Goal: Information Seeking & Learning: Understand process/instructions

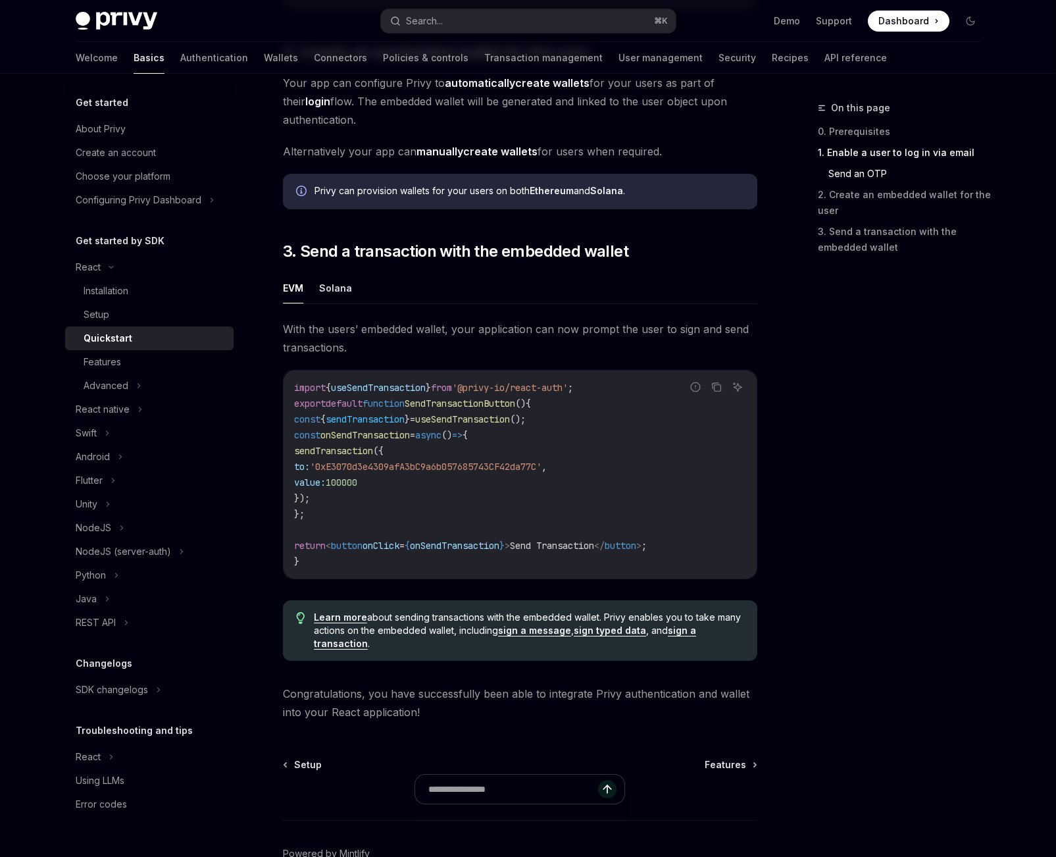
scroll to position [981, 0]
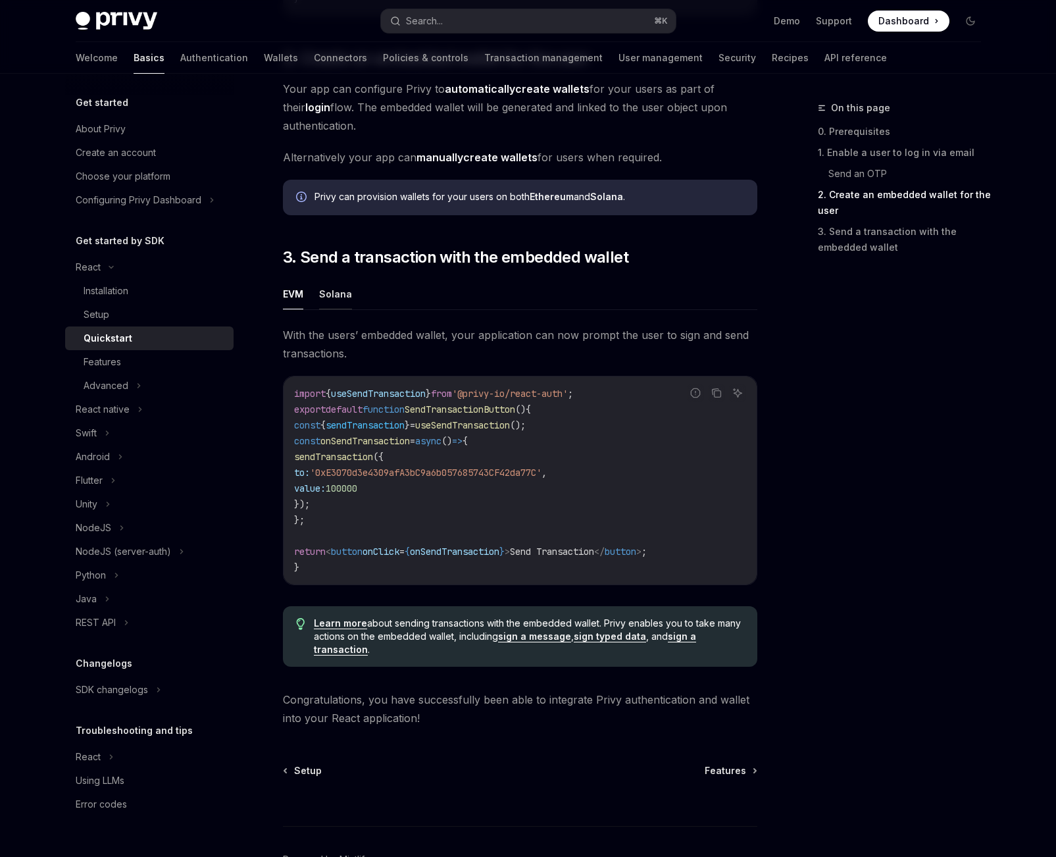
click at [342, 298] on button "Solana" at bounding box center [335, 293] width 33 height 31
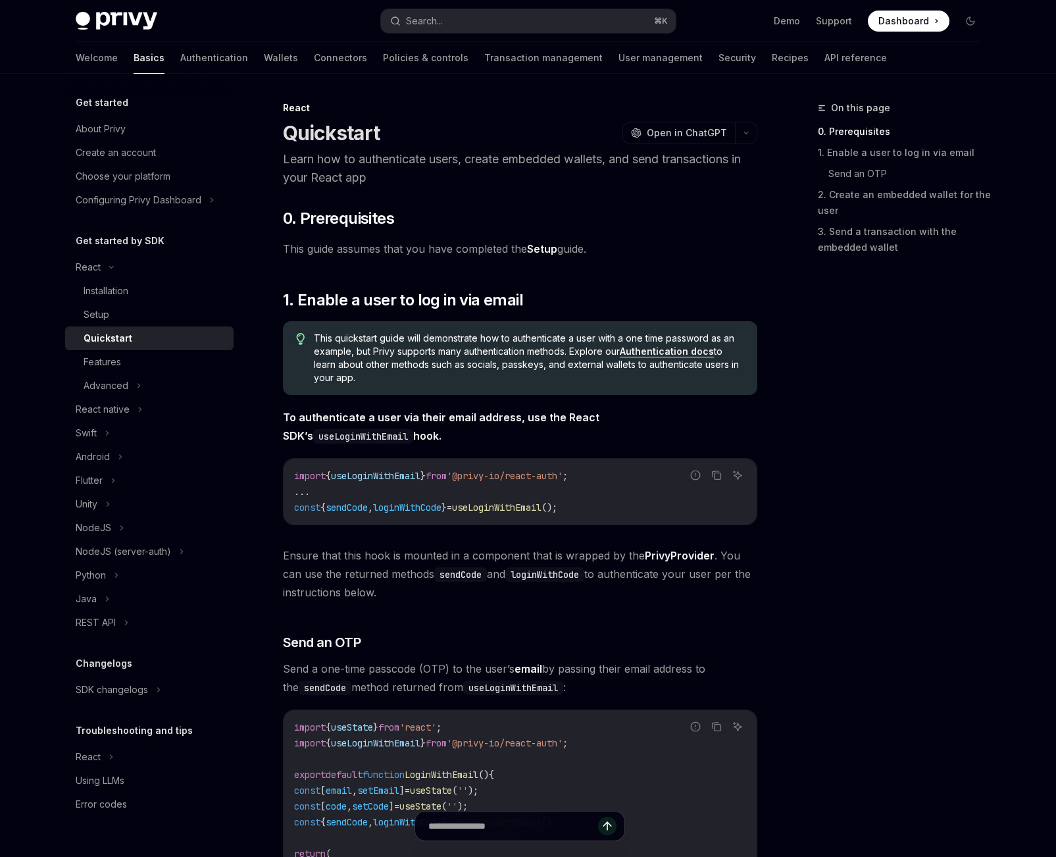
click at [662, 349] on link "Authentication docs" at bounding box center [667, 352] width 94 height 12
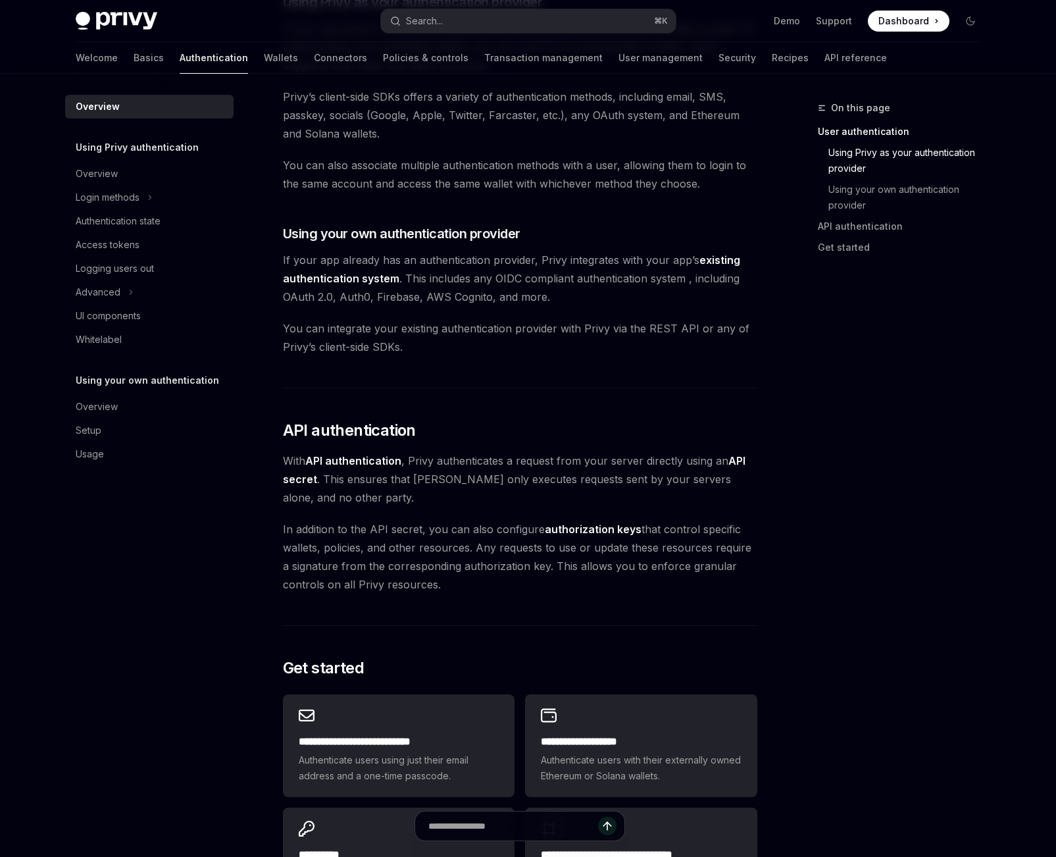
scroll to position [200, 0]
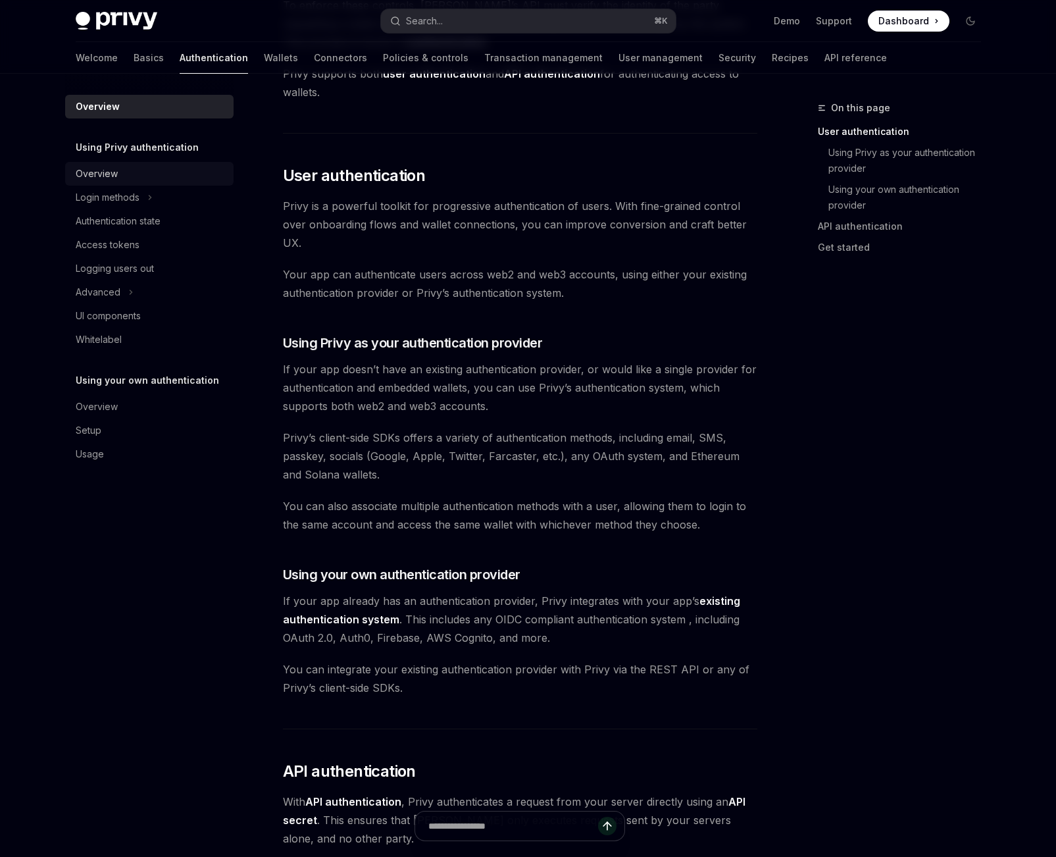
click at [147, 176] on div "Overview" at bounding box center [151, 174] width 150 height 16
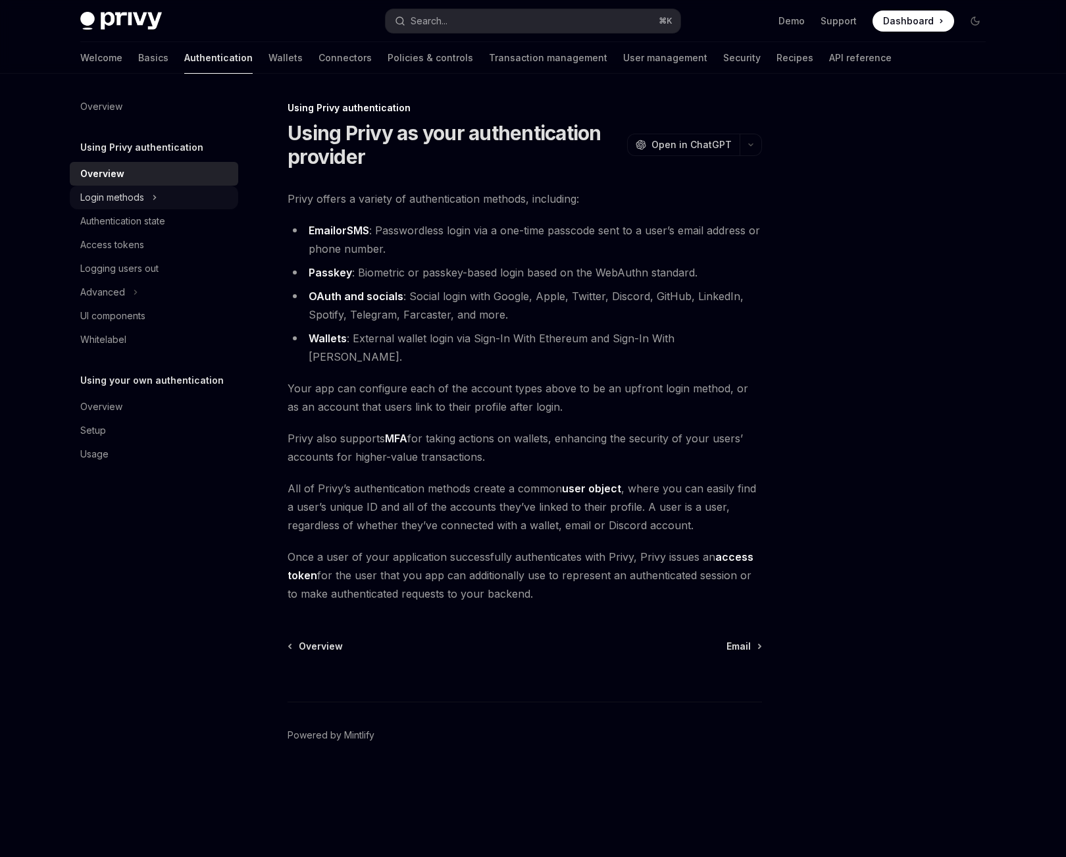
click at [161, 193] on button "Login methods" at bounding box center [154, 198] width 168 height 24
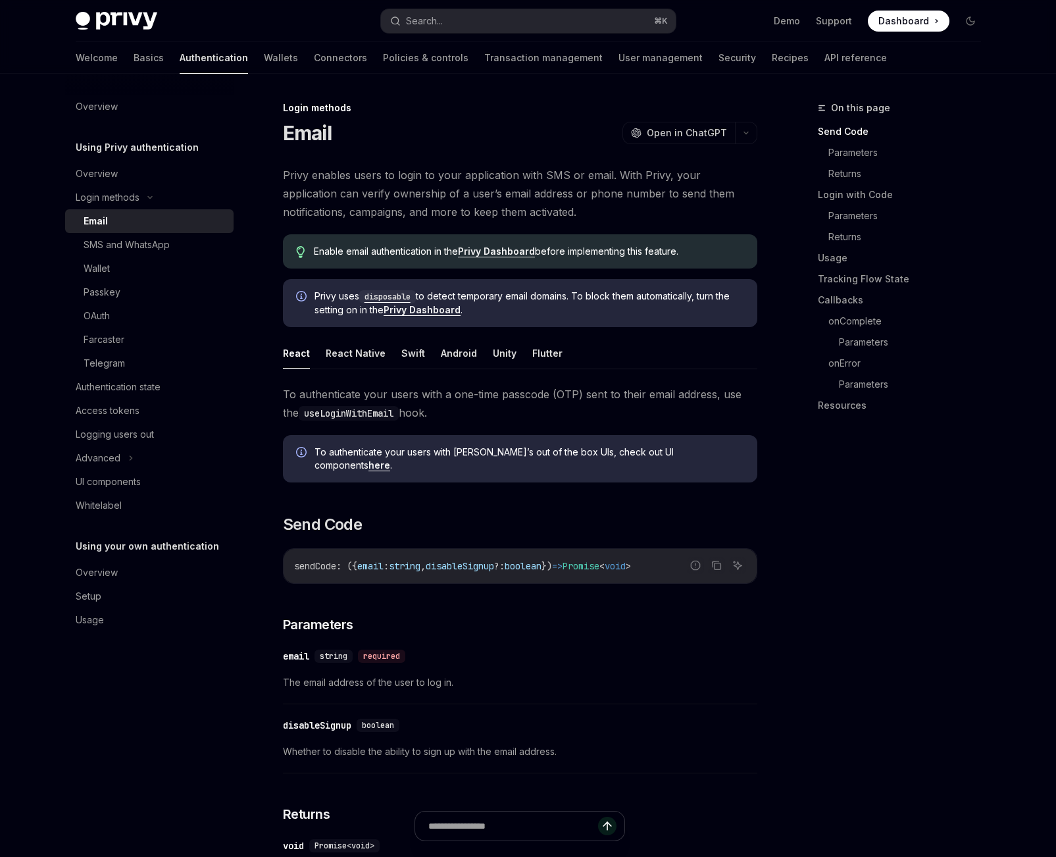
scroll to position [1, 0]
click at [390, 459] on link "here" at bounding box center [380, 465] width 22 height 12
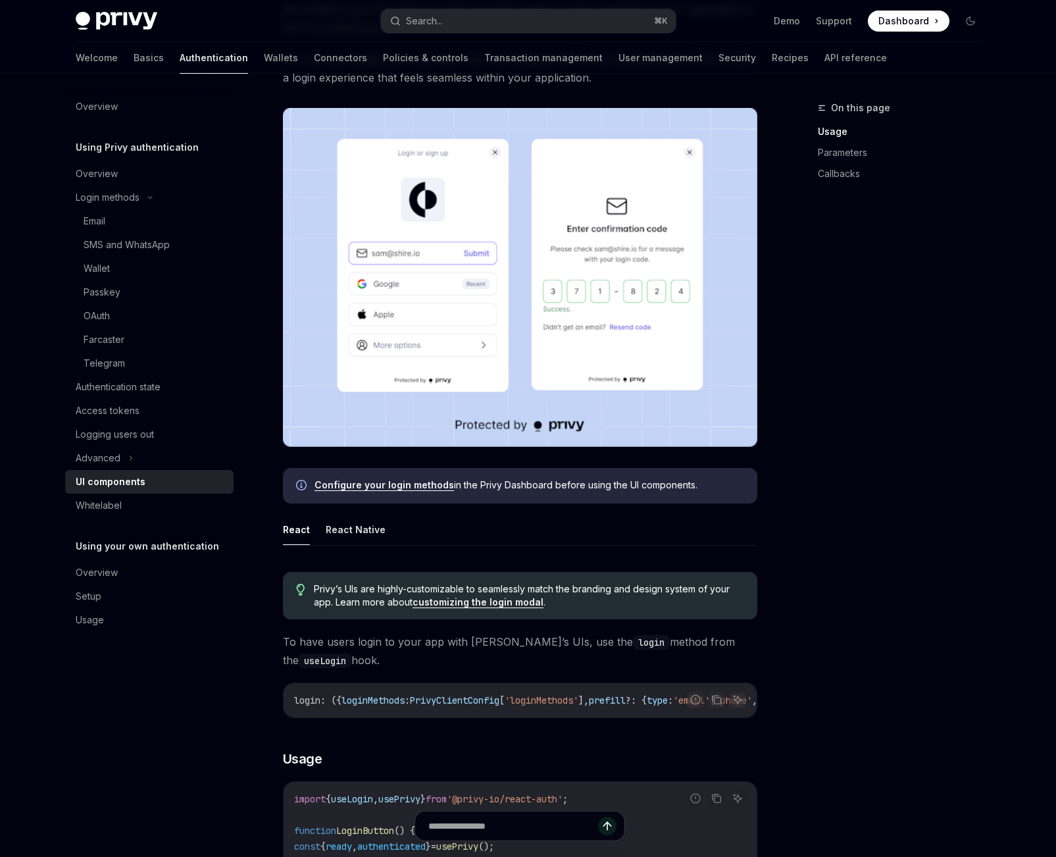
scroll to position [366, 0]
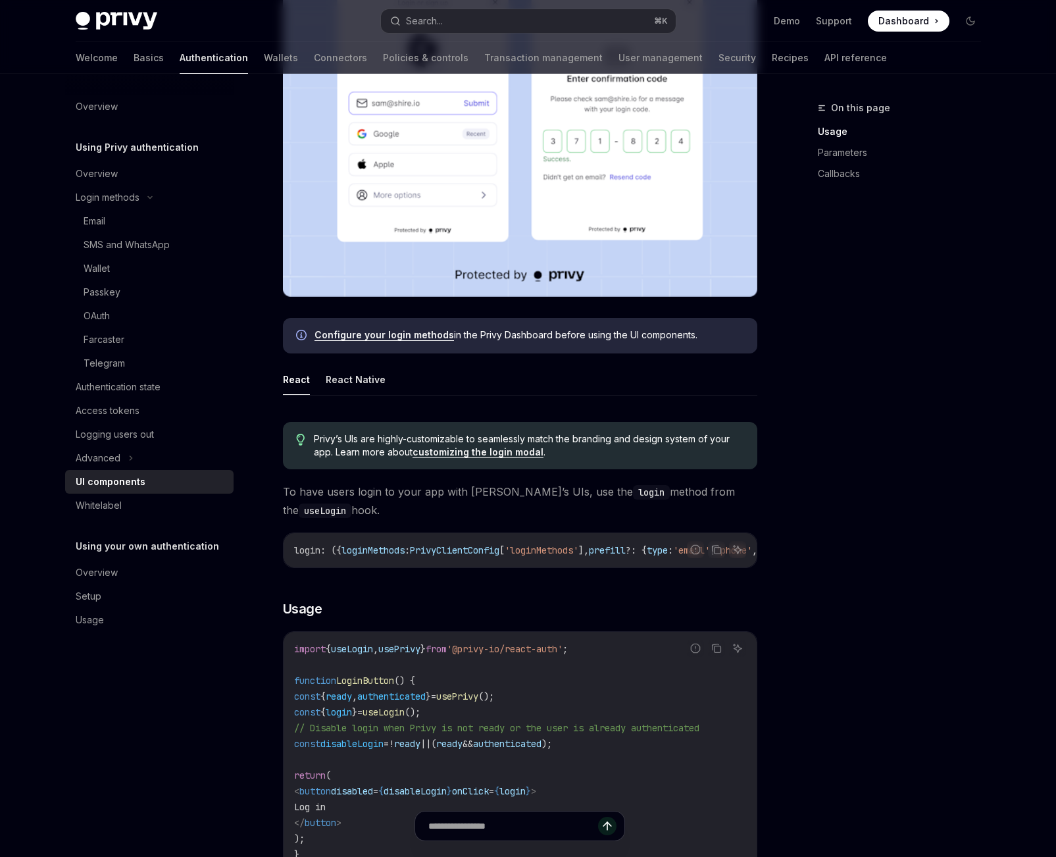
click at [508, 453] on link "customizing the login modal" at bounding box center [478, 452] width 131 height 12
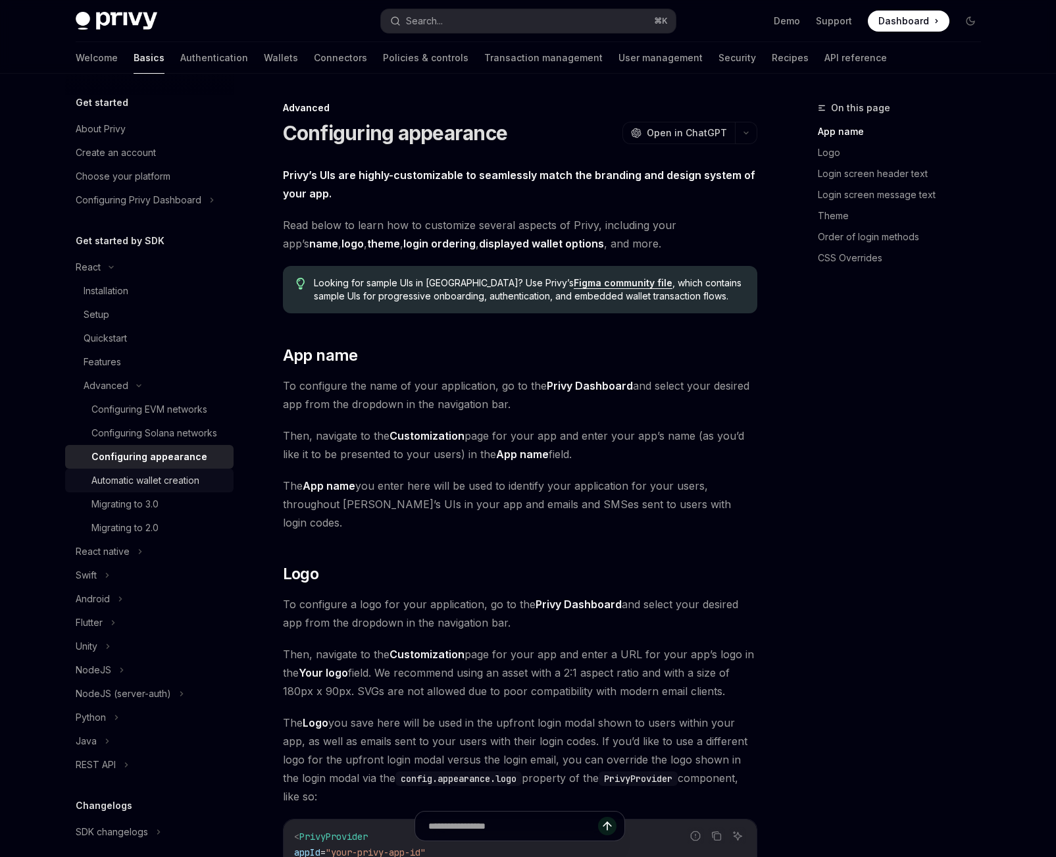
click at [168, 487] on link "Automatic wallet creation" at bounding box center [149, 481] width 168 height 24
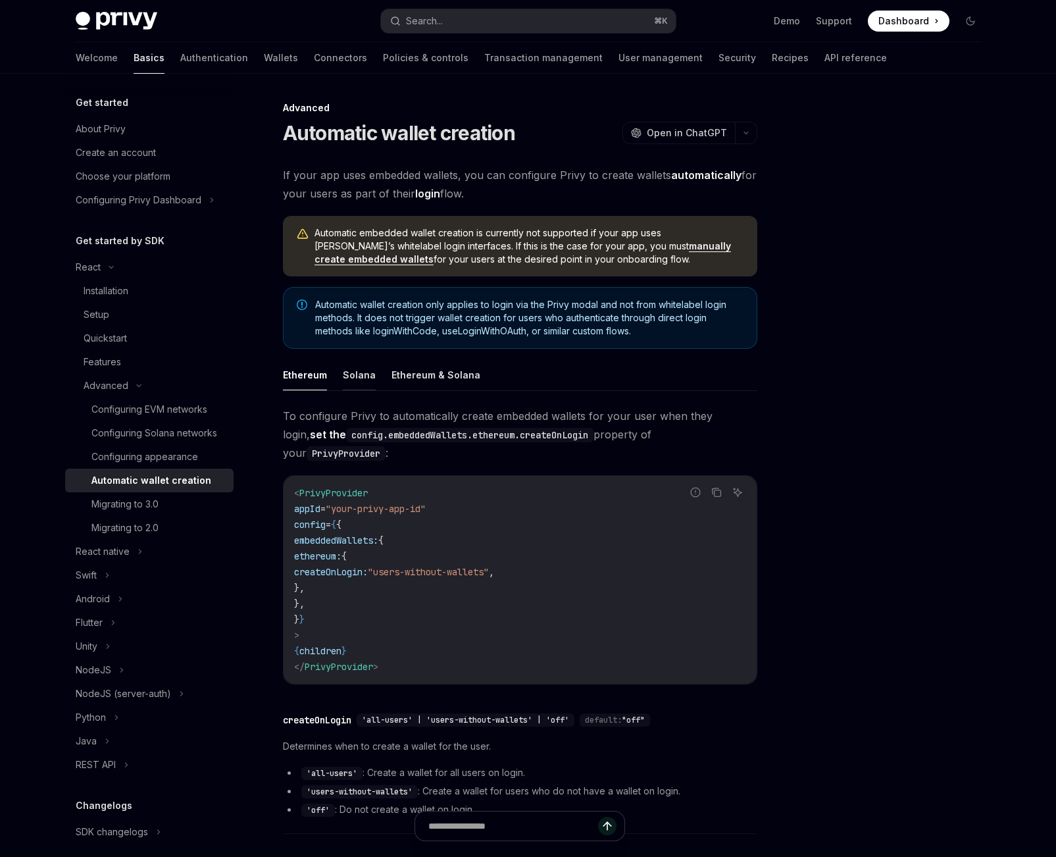
click at [353, 380] on button "Solana" at bounding box center [359, 374] width 33 height 31
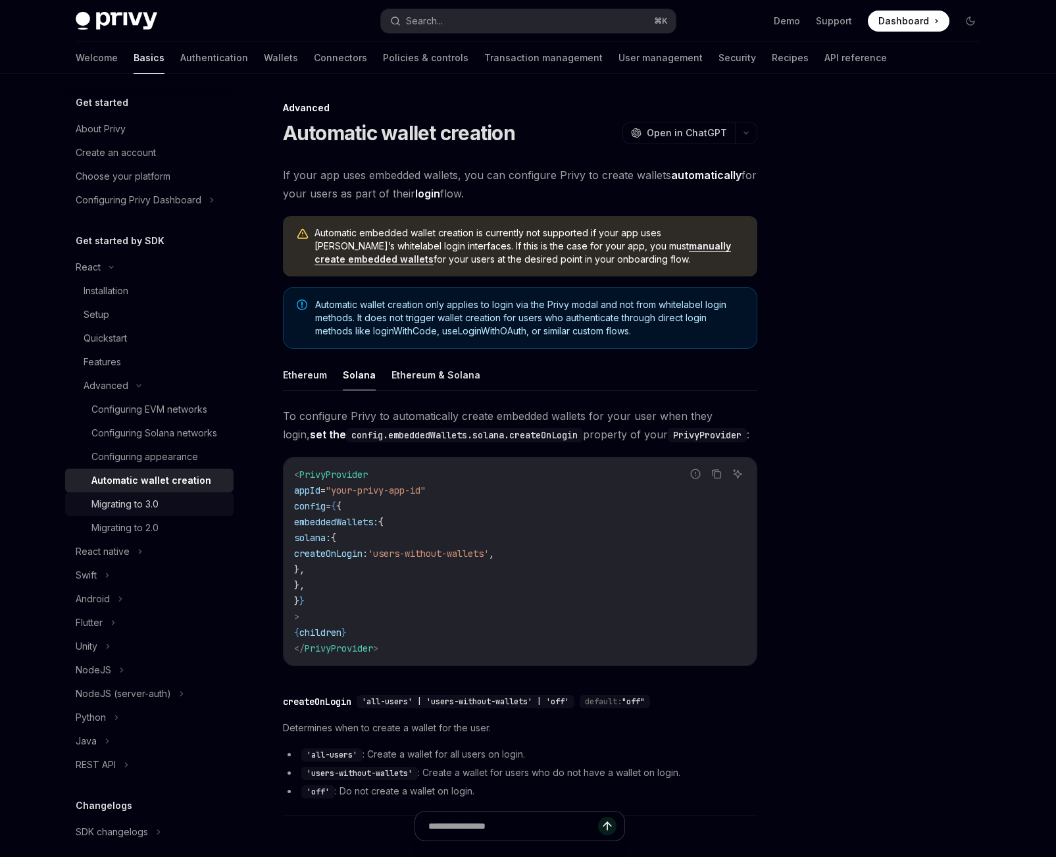
click at [147, 512] on div "Migrating to 3.0" at bounding box center [124, 504] width 67 height 16
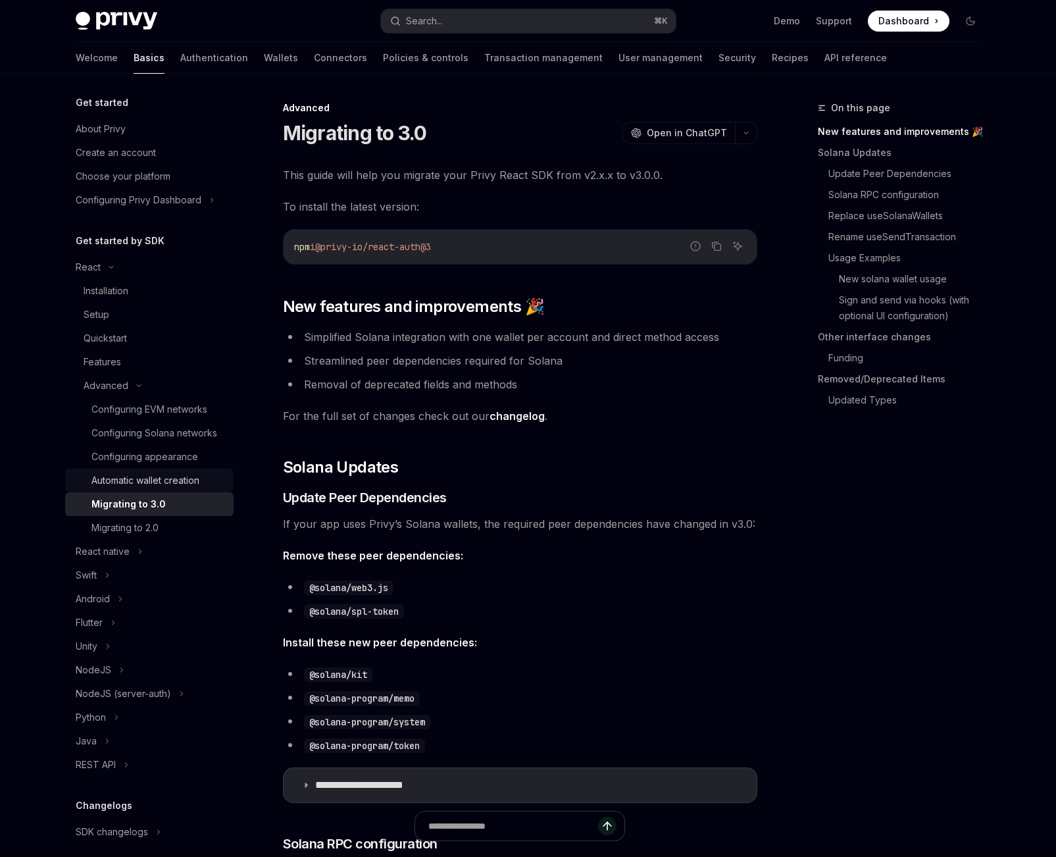
click at [162, 488] on div "Automatic wallet creation" at bounding box center [145, 481] width 108 height 16
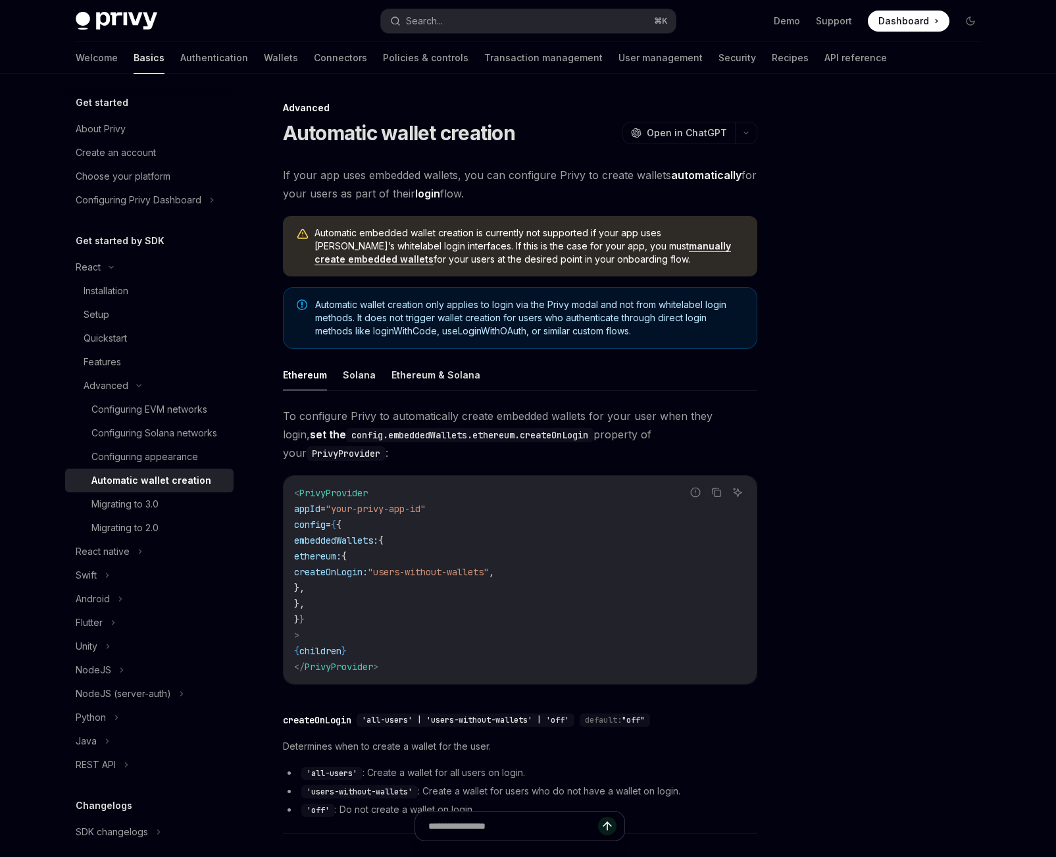
click at [652, 244] on link "manually create embedded wallets" at bounding box center [523, 252] width 417 height 25
type textarea "*"
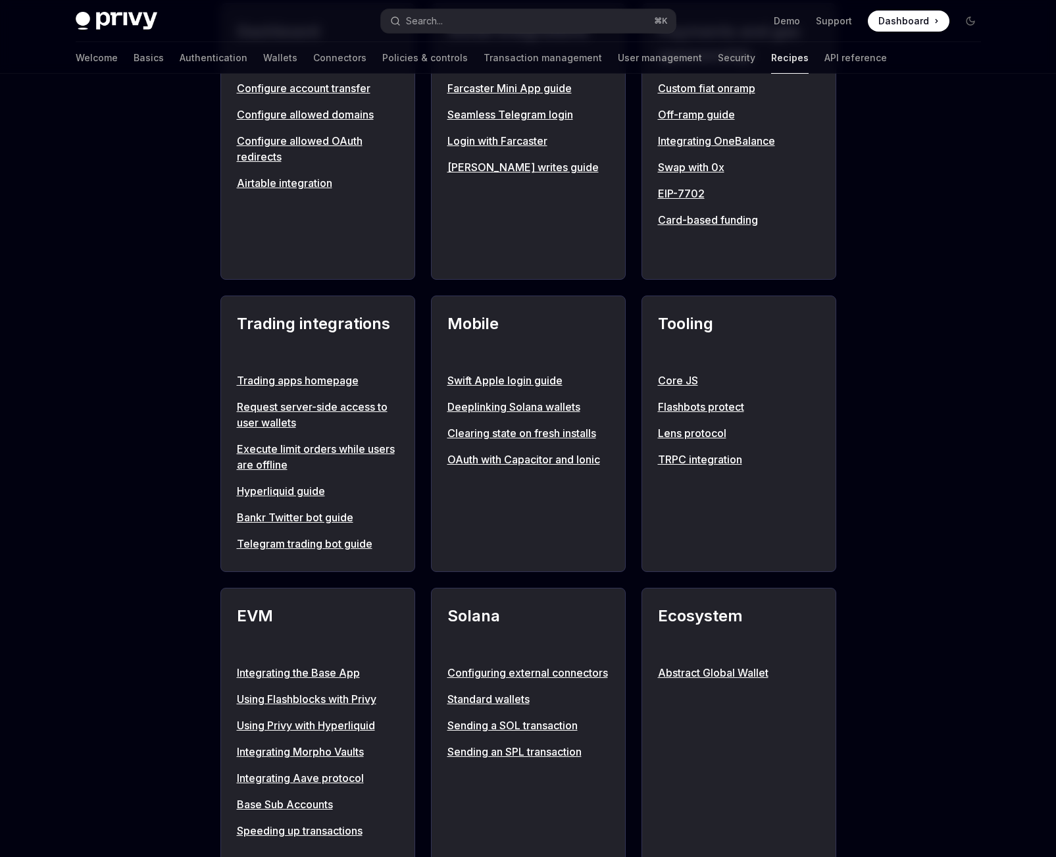
scroll to position [969, 0]
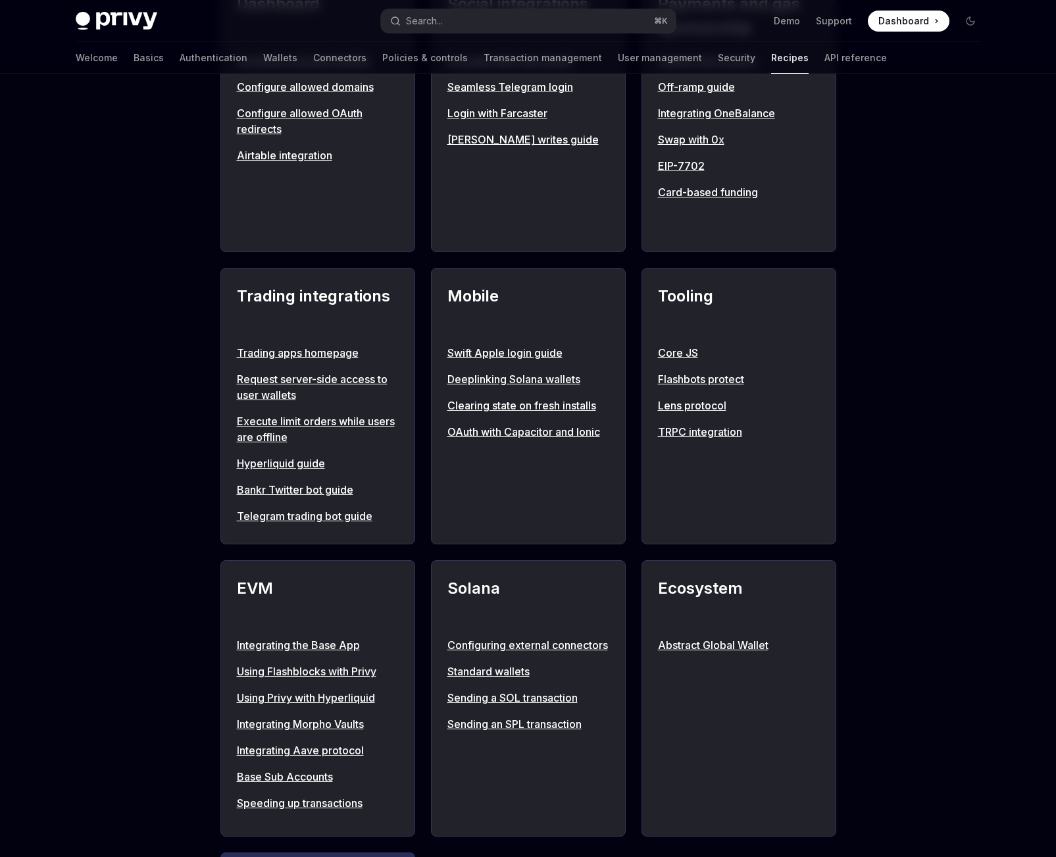
click at [299, 440] on link "Execute limit orders while users are offline" at bounding box center [318, 429] width 162 height 32
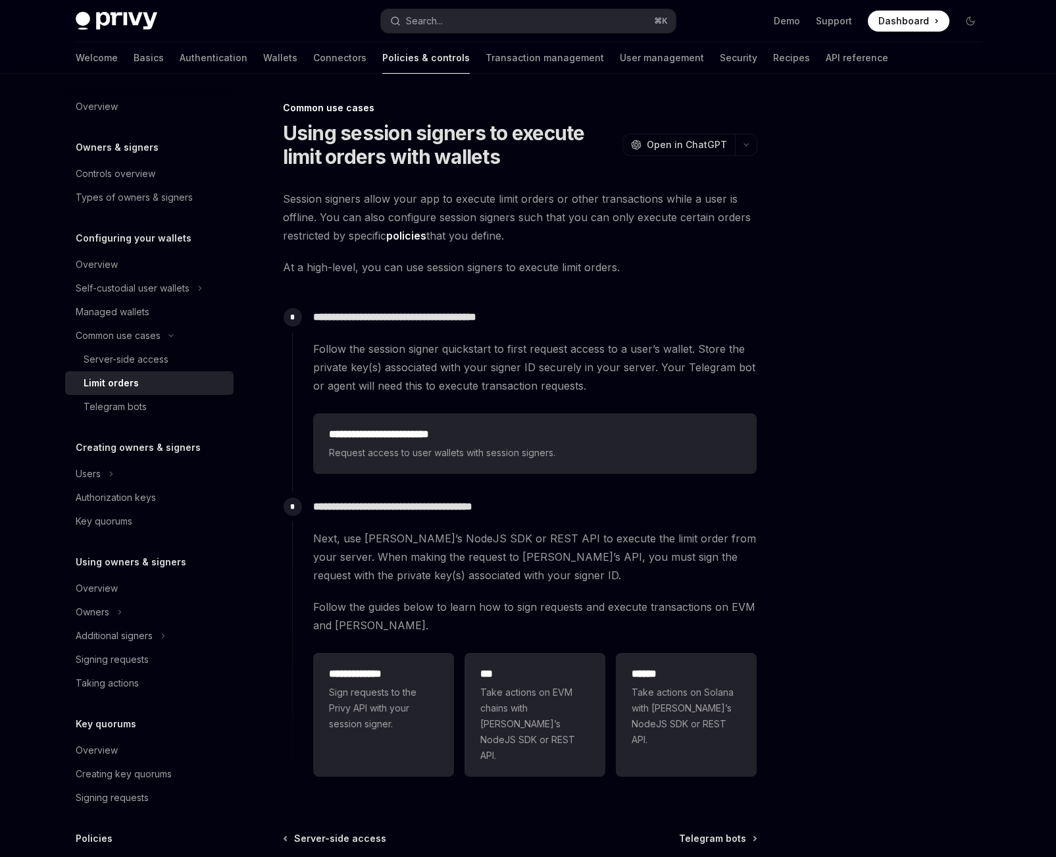
scroll to position [47, 0]
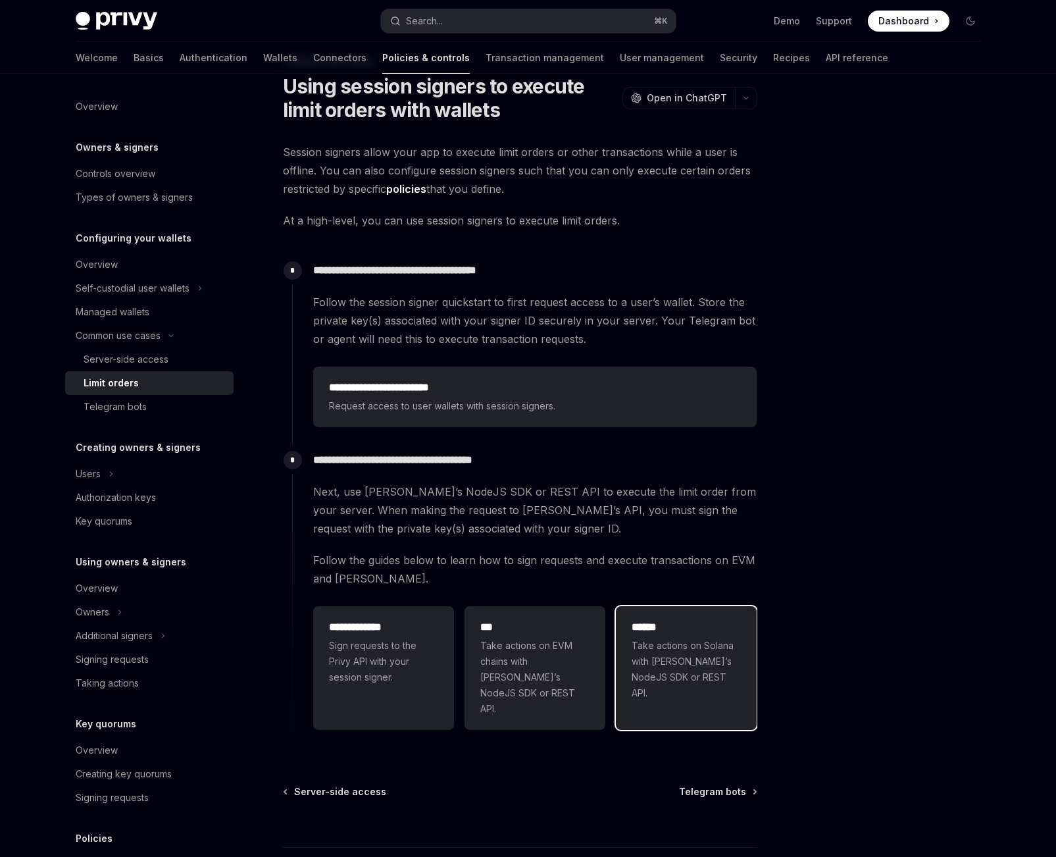
click at [650, 626] on h2 "******" at bounding box center [686, 627] width 109 height 16
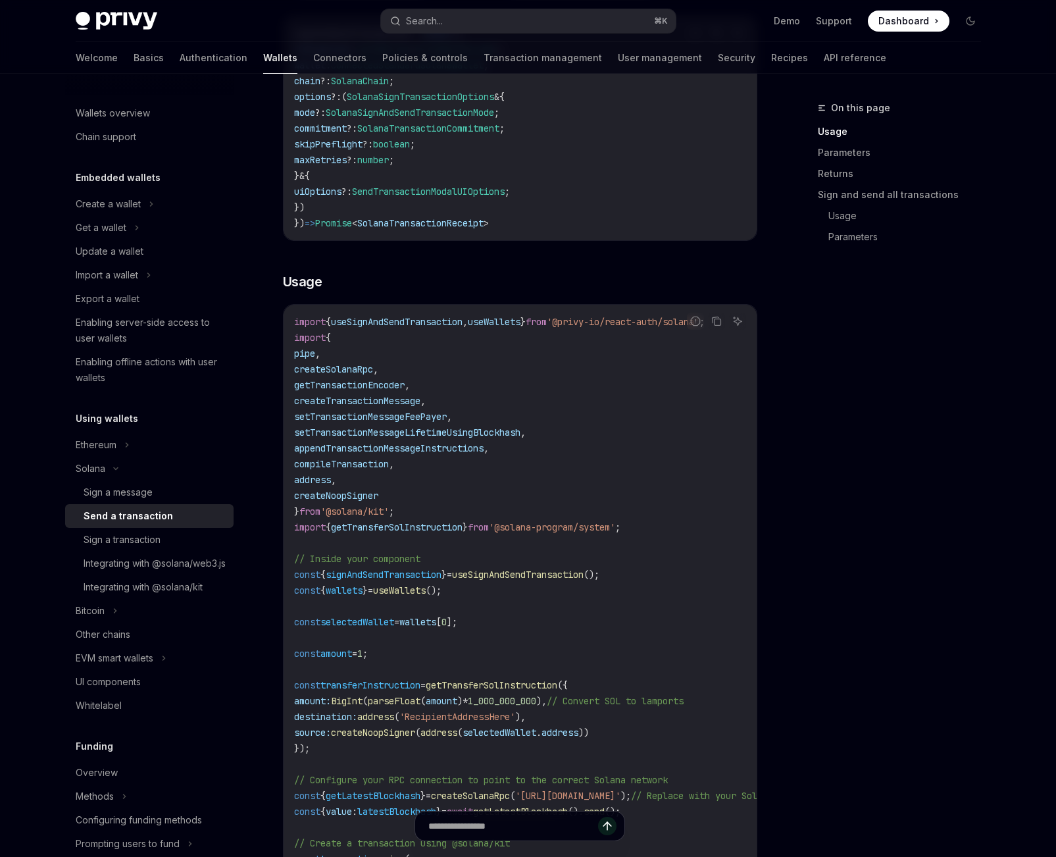
scroll to position [9, 0]
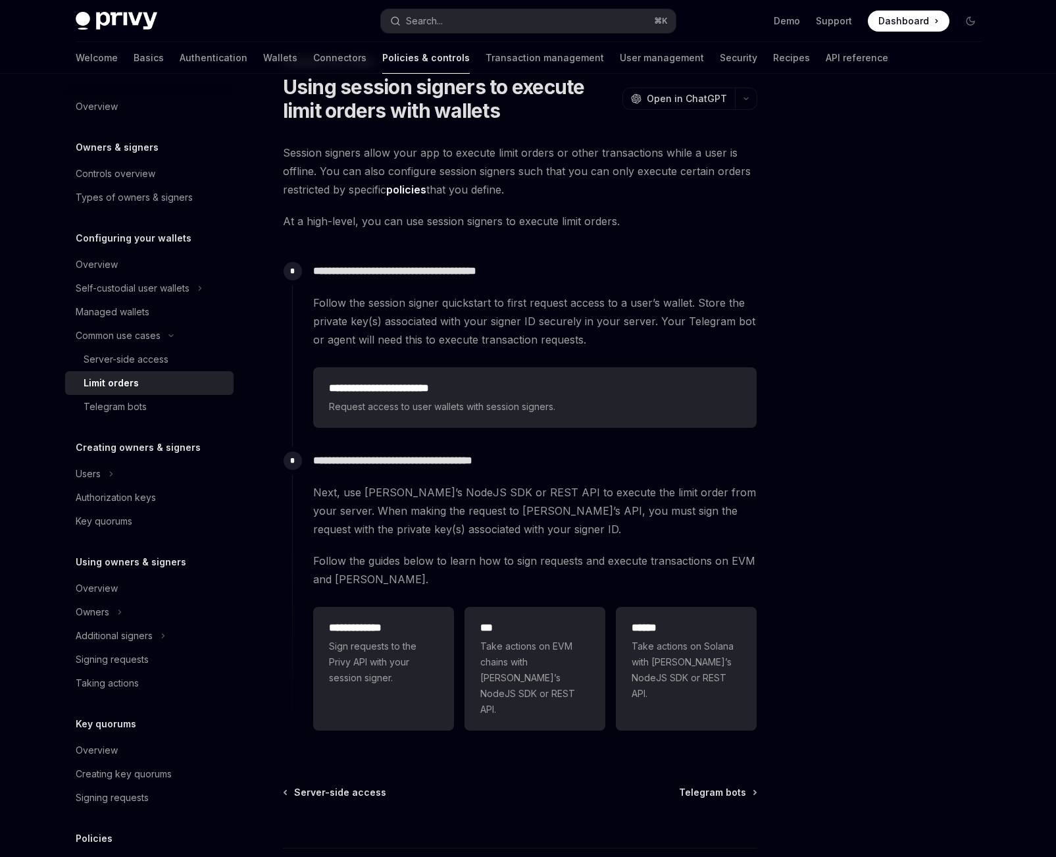
scroll to position [47, 0]
click at [140, 364] on div "Server-side access" at bounding box center [126, 359] width 85 height 16
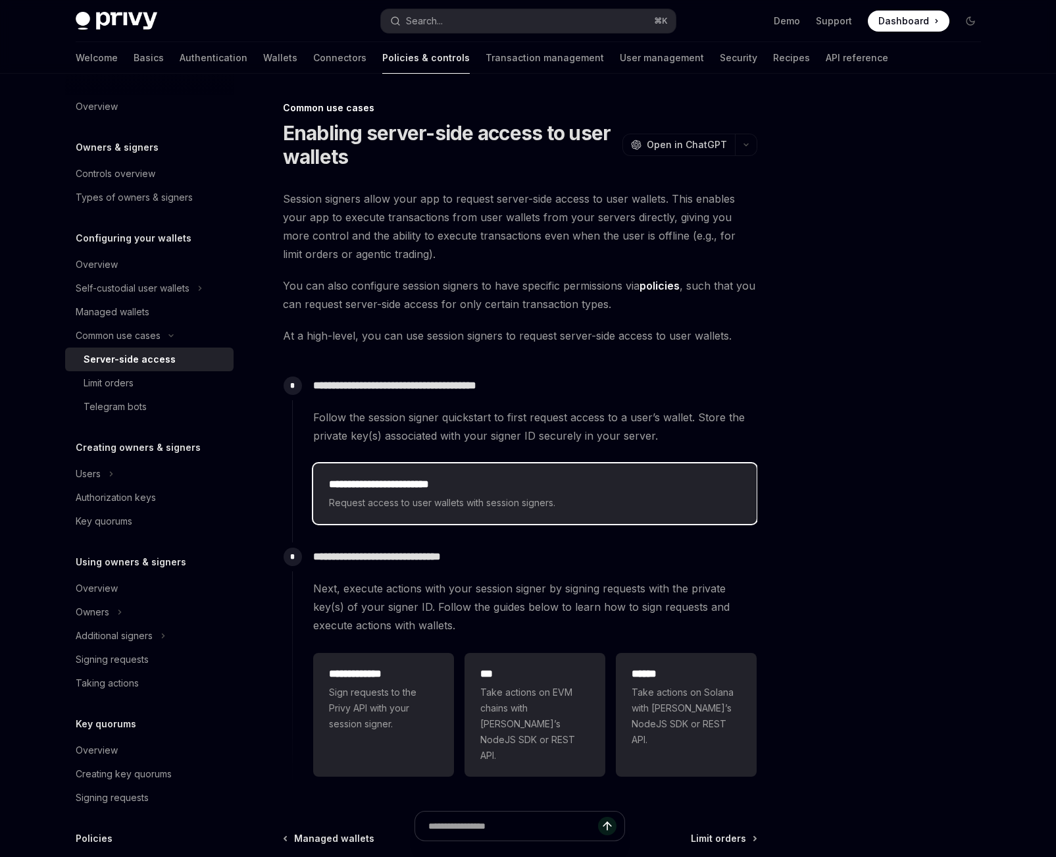
click at [463, 487] on h2 "**********" at bounding box center [535, 484] width 412 height 16
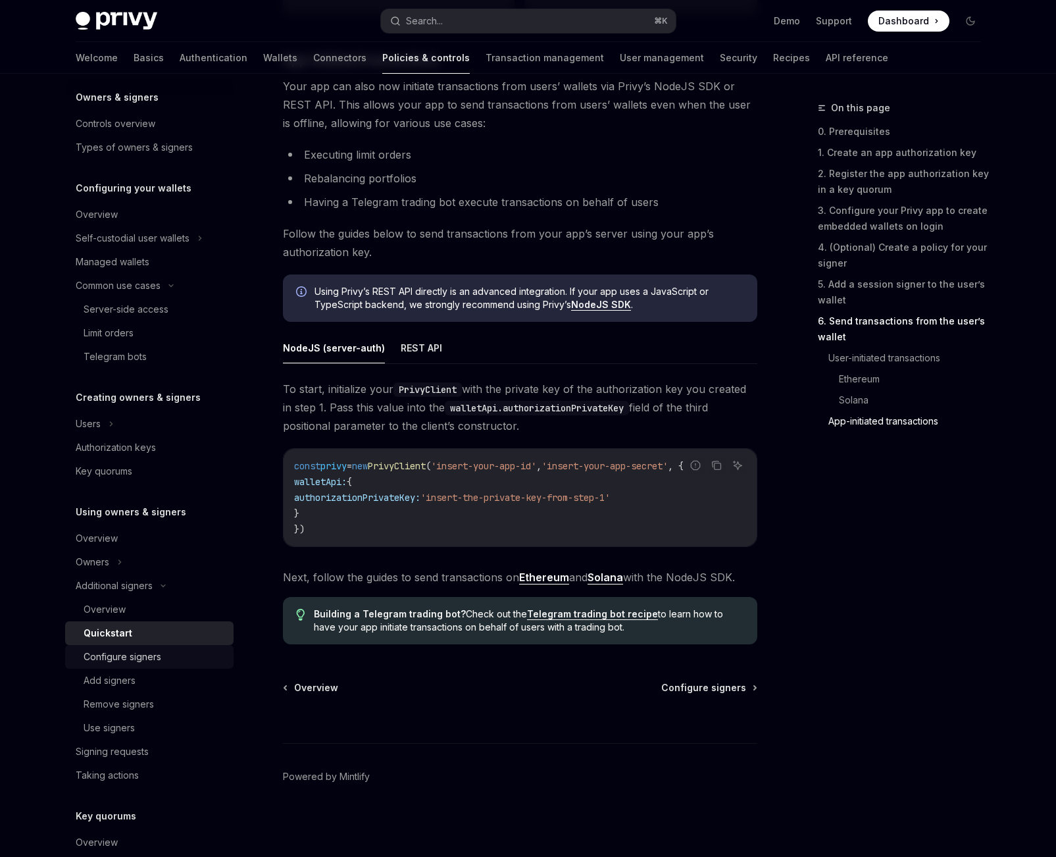
scroll to position [99, 0]
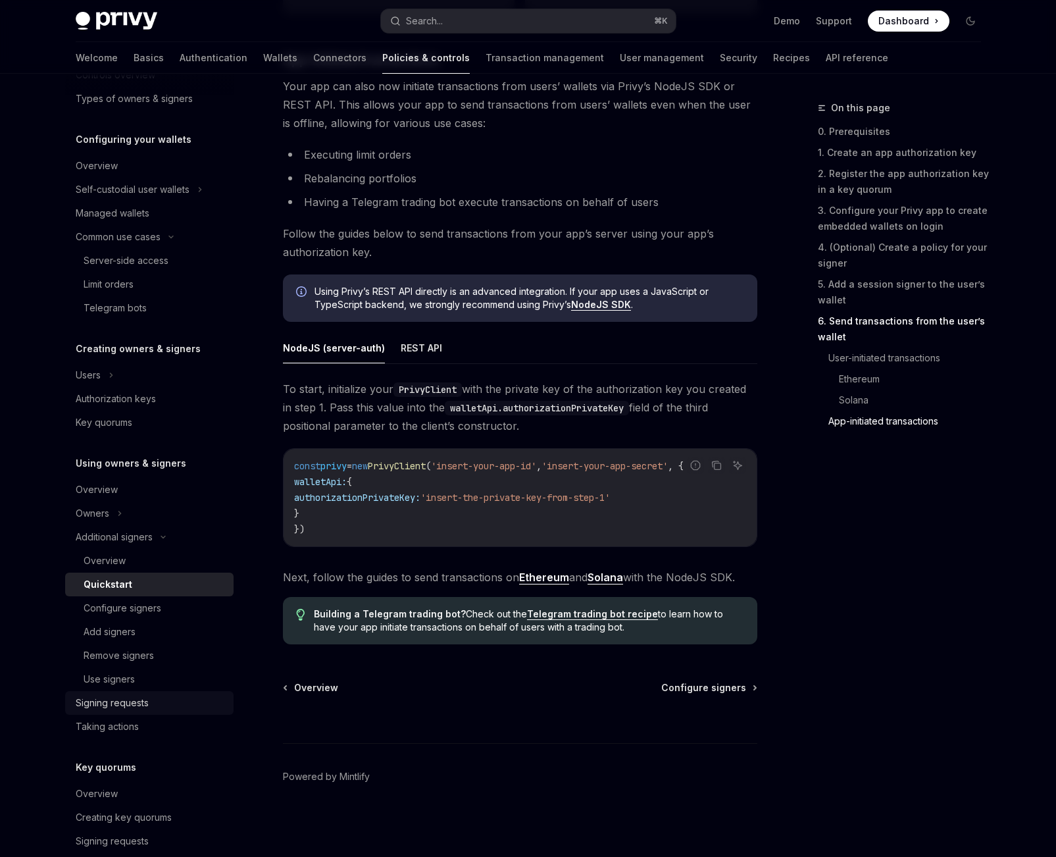
click at [161, 707] on div "Signing requests" at bounding box center [151, 703] width 150 height 16
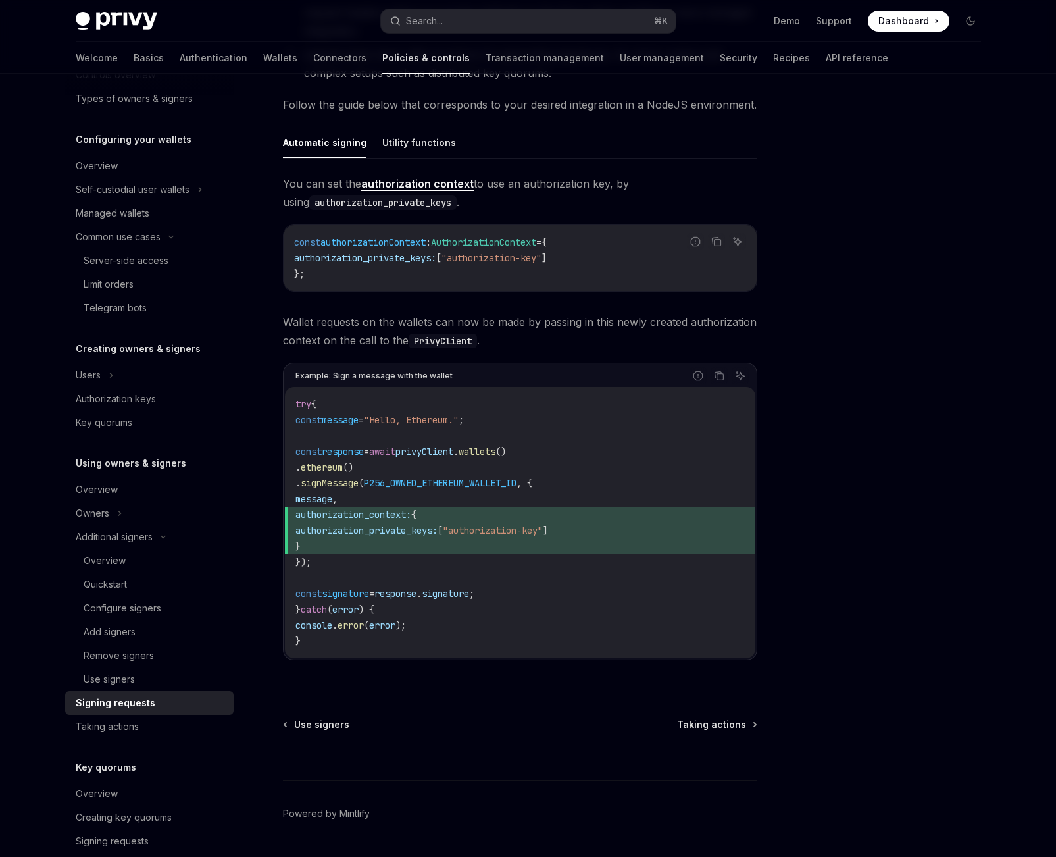
scroll to position [243, 0]
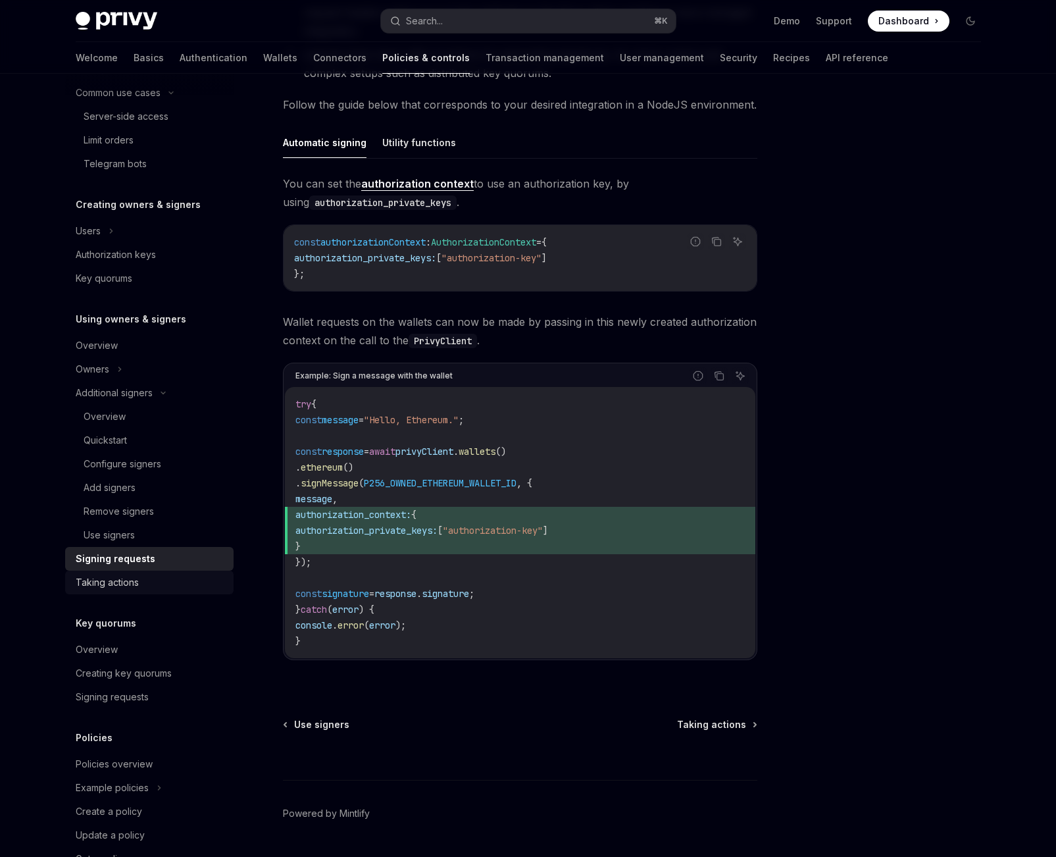
click at [148, 587] on div "Taking actions" at bounding box center [151, 583] width 150 height 16
type textarea "*"
